Goal: Information Seeking & Learning: Learn about a topic

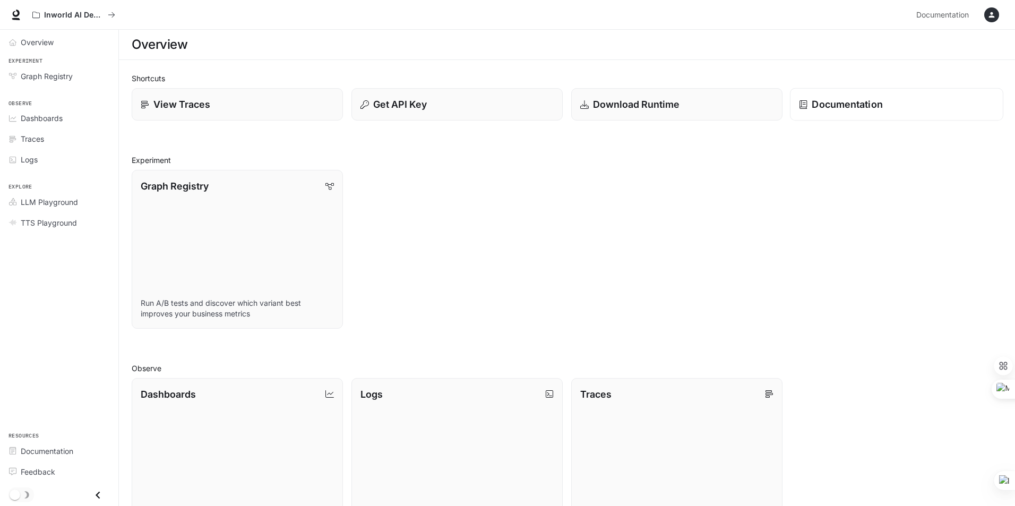
click at [835, 110] on p "Documentation" at bounding box center [846, 104] width 71 height 14
click at [844, 108] on p "Documentation" at bounding box center [846, 104] width 71 height 14
